Goal: Task Accomplishment & Management: Use online tool/utility

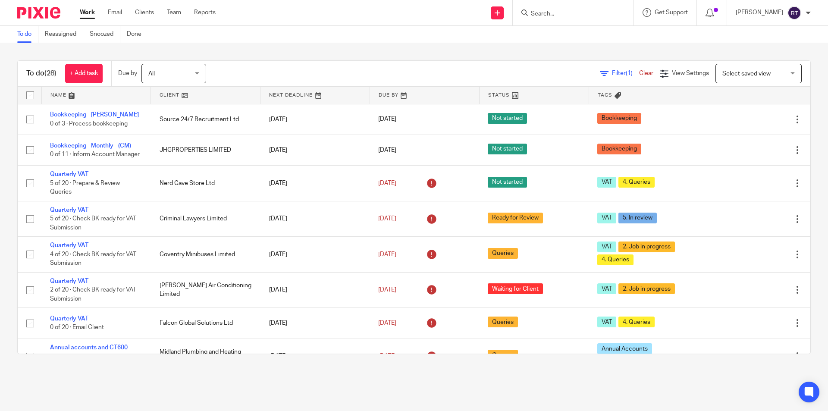
click at [588, 11] on input "Search" at bounding box center [569, 14] width 78 height 8
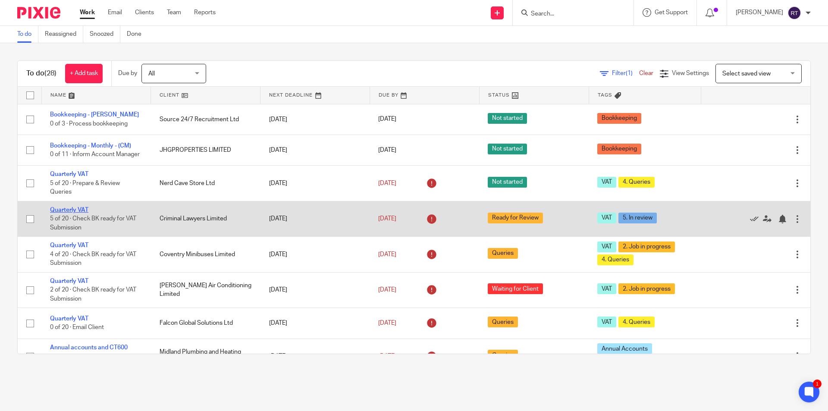
click at [69, 213] on link "Quarterly VAT" at bounding box center [69, 210] width 38 height 6
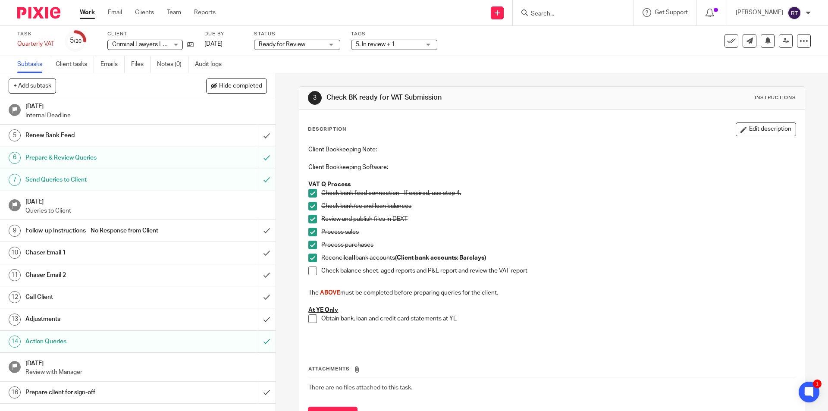
scroll to position [164, 0]
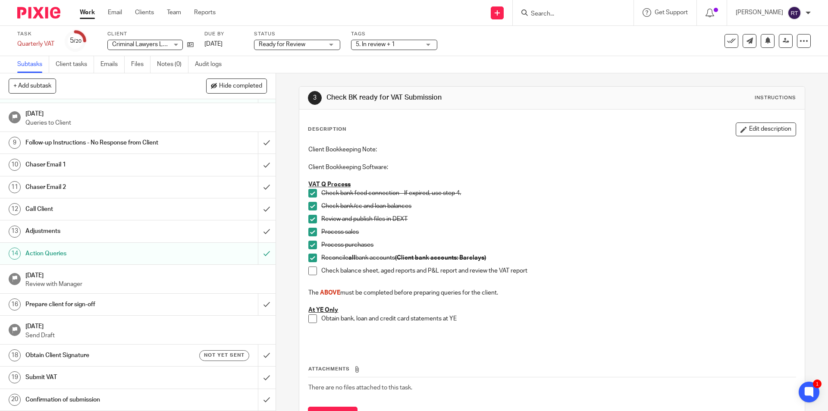
click at [132, 302] on h1 "Prepare client for sign-off" at bounding box center [99, 304] width 149 height 13
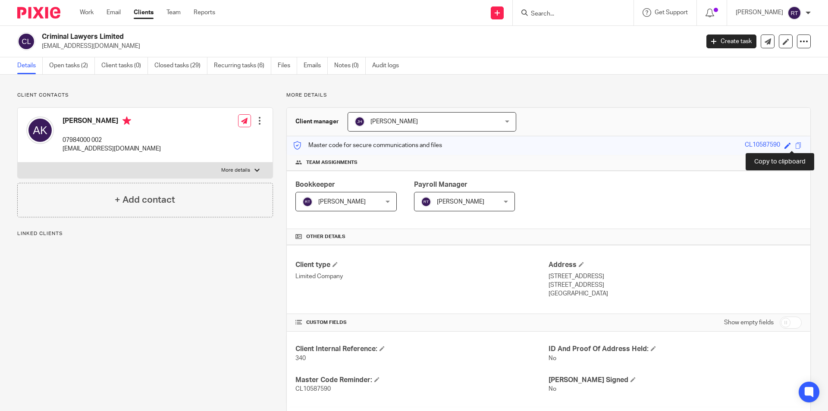
click at [795, 145] on span at bounding box center [798, 145] width 6 height 6
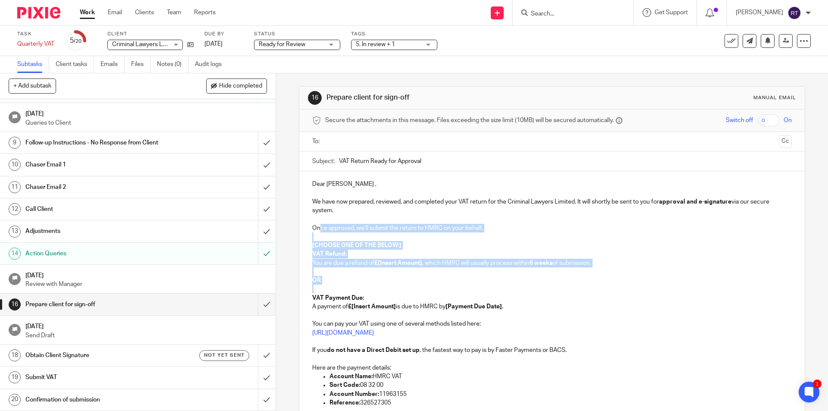
drag, startPoint x: 402, startPoint y: 284, endPoint x: 318, endPoint y: 228, distance: 101.3
click at [318, 228] on div "Dear Asad , We have now prepared, reviewed, and completed your VAT return for t…" at bounding box center [551, 314] width 505 height 286
click at [358, 271] on p at bounding box center [551, 271] width 479 height 9
drag, startPoint x: 348, startPoint y: 281, endPoint x: 309, endPoint y: 223, distance: 69.7
click at [309, 223] on div "Dear Asad , We have now prepared, reviewed, and completed your VAT return for t…" at bounding box center [551, 314] width 505 height 286
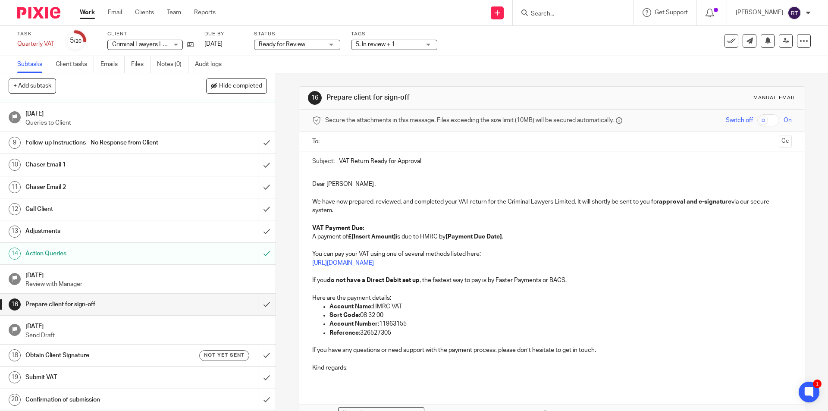
click at [361, 237] on strong "£[Insert Amount]" at bounding box center [372, 237] width 48 height 6
drag, startPoint x: 397, startPoint y: 236, endPoint x: 351, endPoint y: 237, distance: 45.3
click at [351, 237] on p "VAT Payment Due: A payment of £[Insert Amount] is due to HMRC by [Payment Due D…" at bounding box center [551, 233] width 479 height 18
drag, startPoint x: 496, startPoint y: 237, endPoint x: 431, endPoint y: 240, distance: 64.7
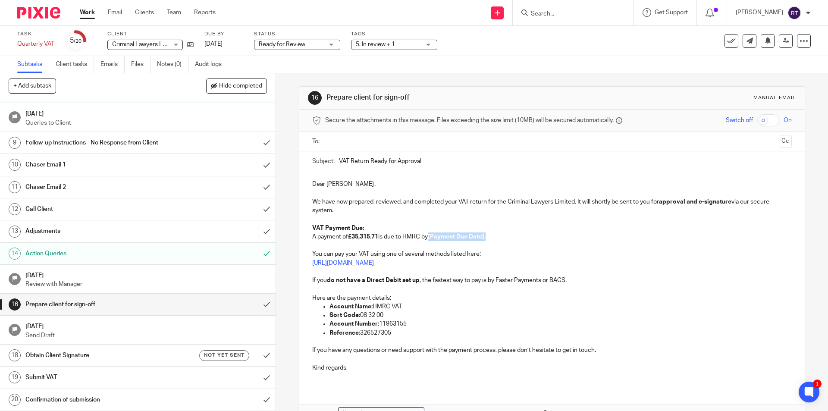
click at [431, 240] on p "VAT Payment Due: A payment of £35,315.71 is due to HMRC by [Payment Due Date] ." at bounding box center [551, 233] width 479 height 18
click at [353, 144] on input "text" at bounding box center [551, 142] width 447 height 10
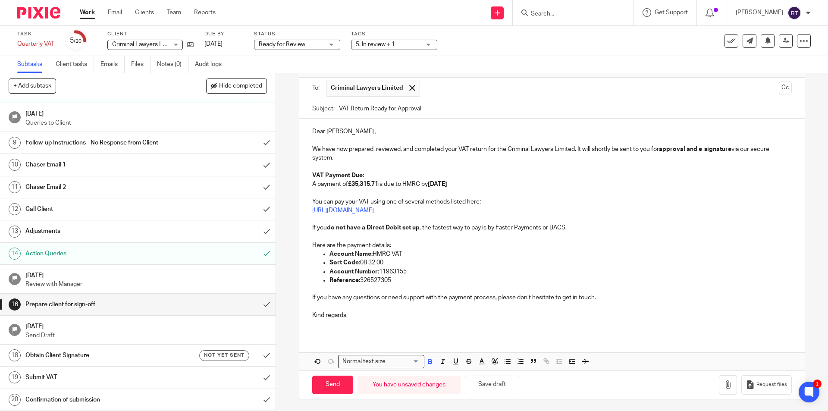
scroll to position [56, 0]
click at [321, 383] on input "Send" at bounding box center [332, 383] width 41 height 19
type input "Sent"
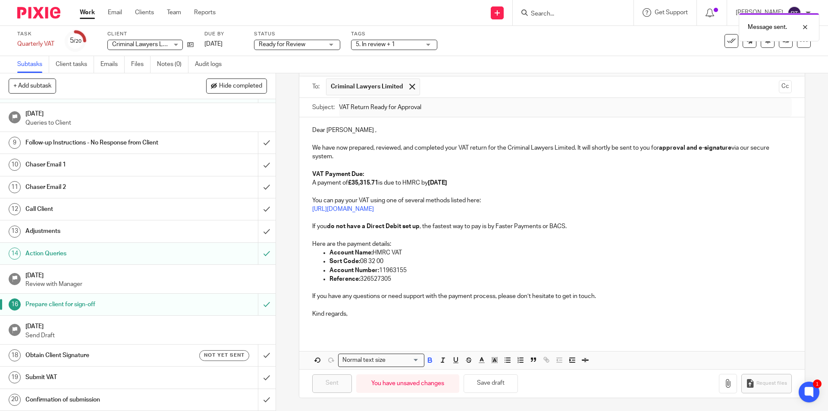
click at [84, 356] on h1 "Obtain Client Signature" at bounding box center [99, 355] width 149 height 13
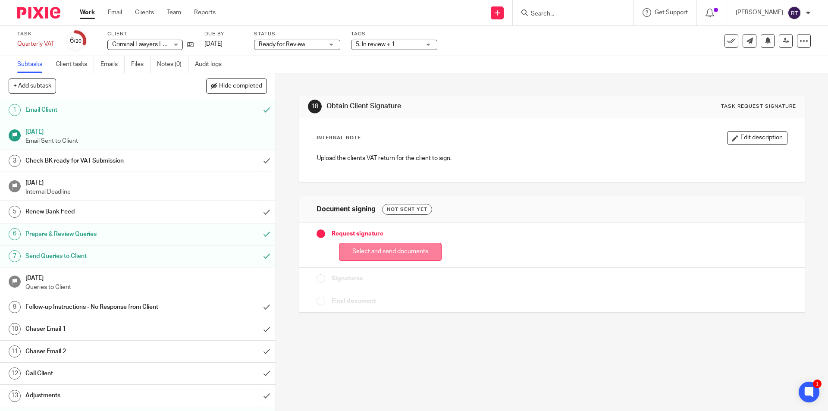
click at [399, 258] on button "Select and send documents" at bounding box center [390, 252] width 103 height 19
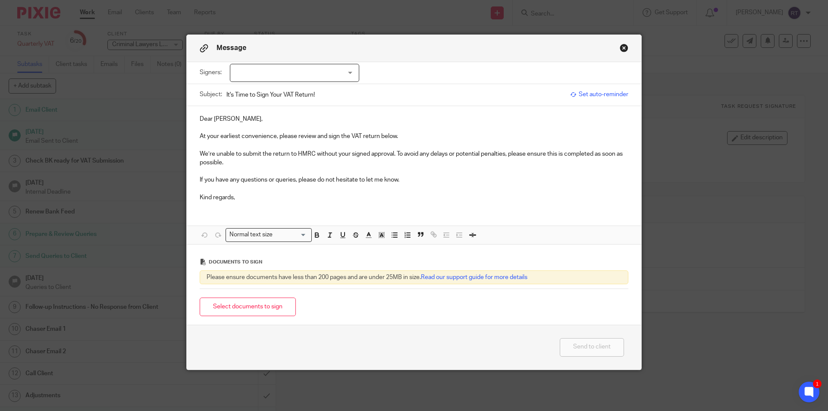
click at [295, 75] on div at bounding box center [294, 73] width 129 height 18
click at [295, 87] on li "[PERSON_NAME]" at bounding box center [291, 91] width 128 height 18
checkbox input "true"
click at [412, 142] on p at bounding box center [414, 145] width 428 height 9
click at [413, 134] on p "At your earliest convenience, please review and sign the VAT return below." at bounding box center [414, 136] width 428 height 9
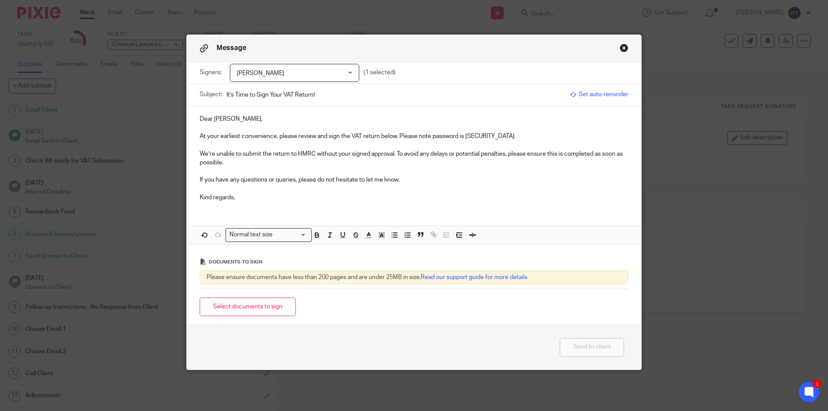
click at [478, 138] on p "At your earliest convenience, please review and sign the VAT return below. Plea…" at bounding box center [414, 136] width 428 height 9
click at [309, 77] on span "[PERSON_NAME]" at bounding box center [285, 73] width 97 height 18
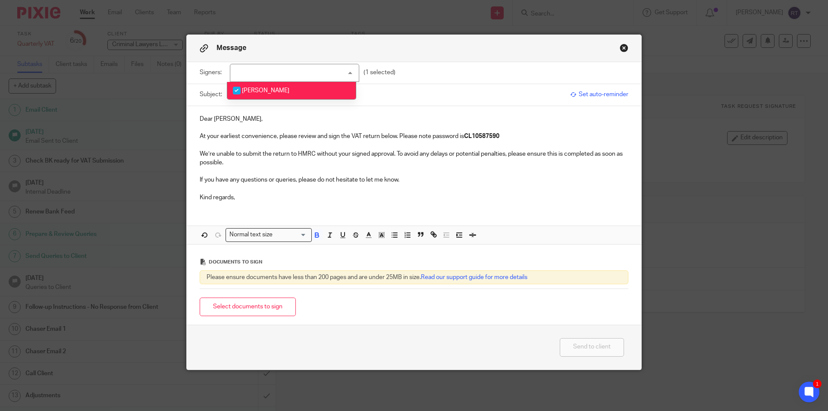
drag, startPoint x: 533, startPoint y: 116, endPoint x: 533, endPoint y: 123, distance: 7.8
click at [533, 116] on p "Dear [PERSON_NAME]," at bounding box center [414, 119] width 428 height 9
click at [260, 306] on button "Select documents to sign" at bounding box center [248, 306] width 96 height 19
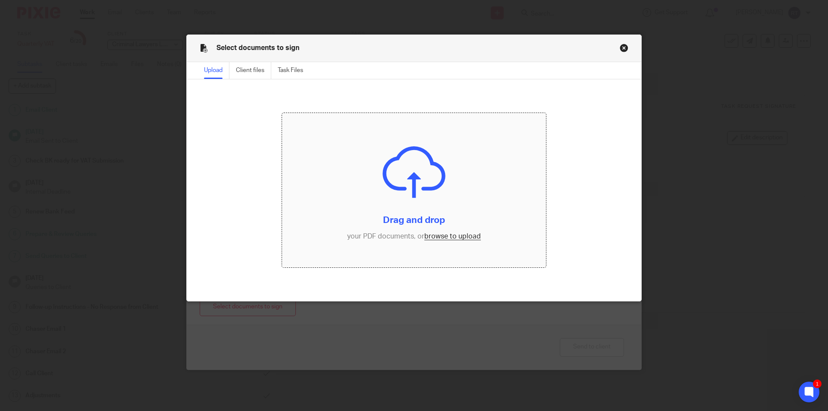
click at [445, 240] on input "file" at bounding box center [414, 190] width 264 height 154
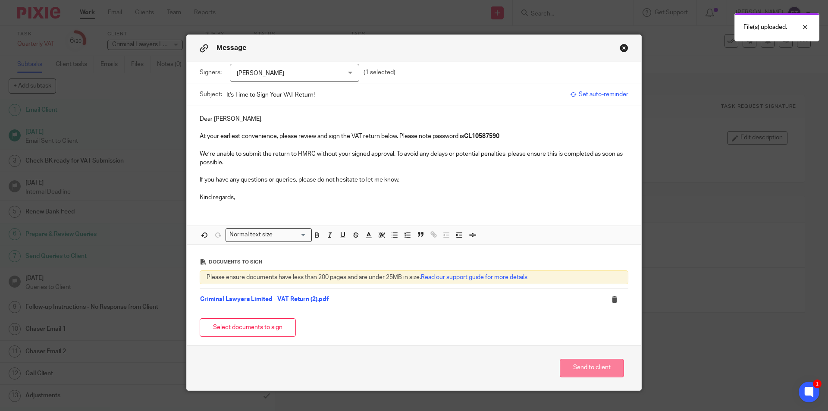
click at [580, 369] on button "Send to client" at bounding box center [591, 368] width 64 height 19
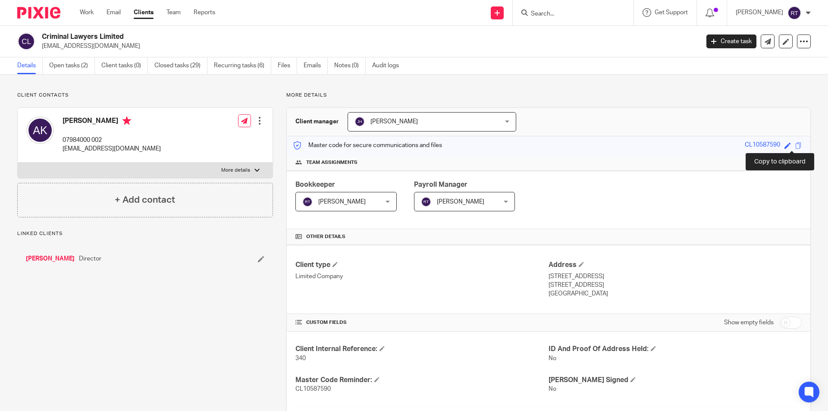
click at [795, 144] on span at bounding box center [798, 145] width 6 height 6
